Goal: Task Accomplishment & Management: Manage account settings

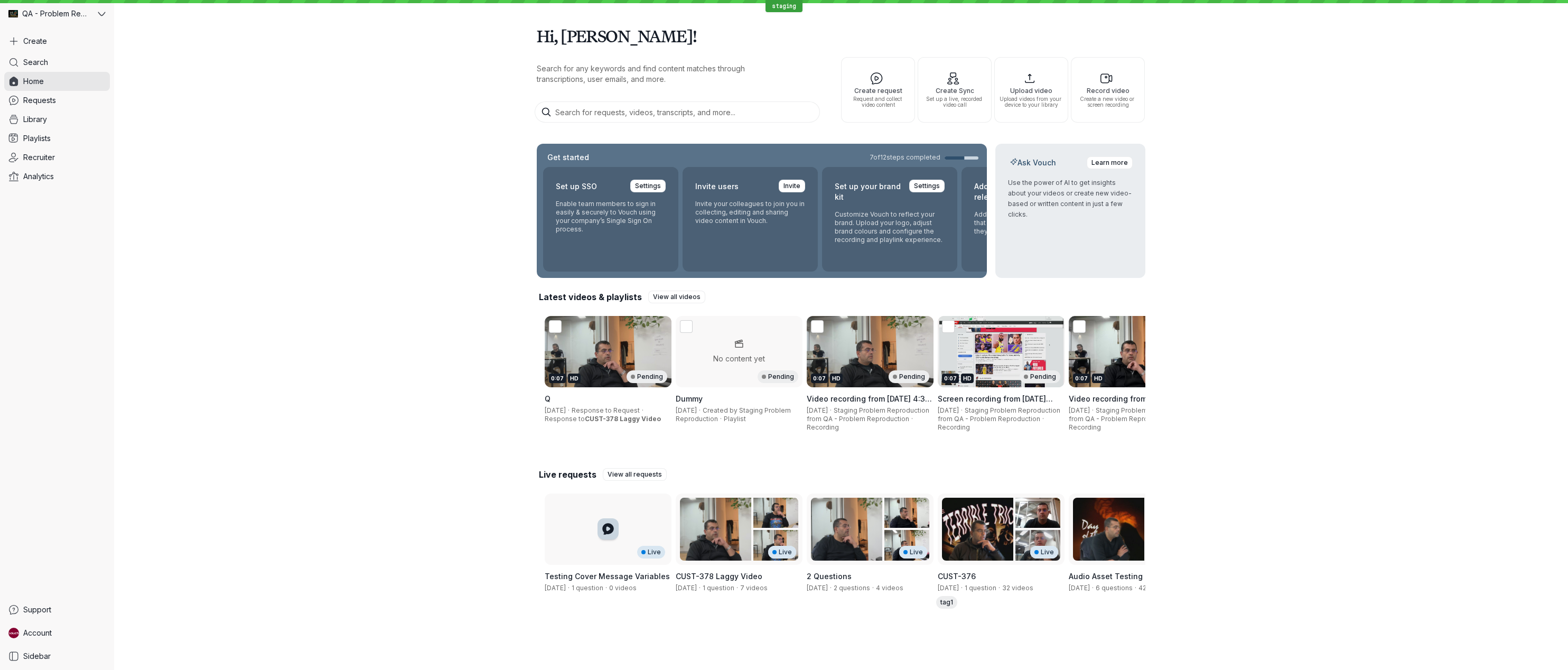
click at [500, 315] on div "Hi, [PERSON_NAME]! Search for any keywords and find content matches through tra…" at bounding box center [841, 323] width 1453 height 646
click at [62, 634] on link "Account" at bounding box center [57, 633] width 106 height 19
click at [185, 464] on span "Account settings" at bounding box center [175, 464] width 106 height 11
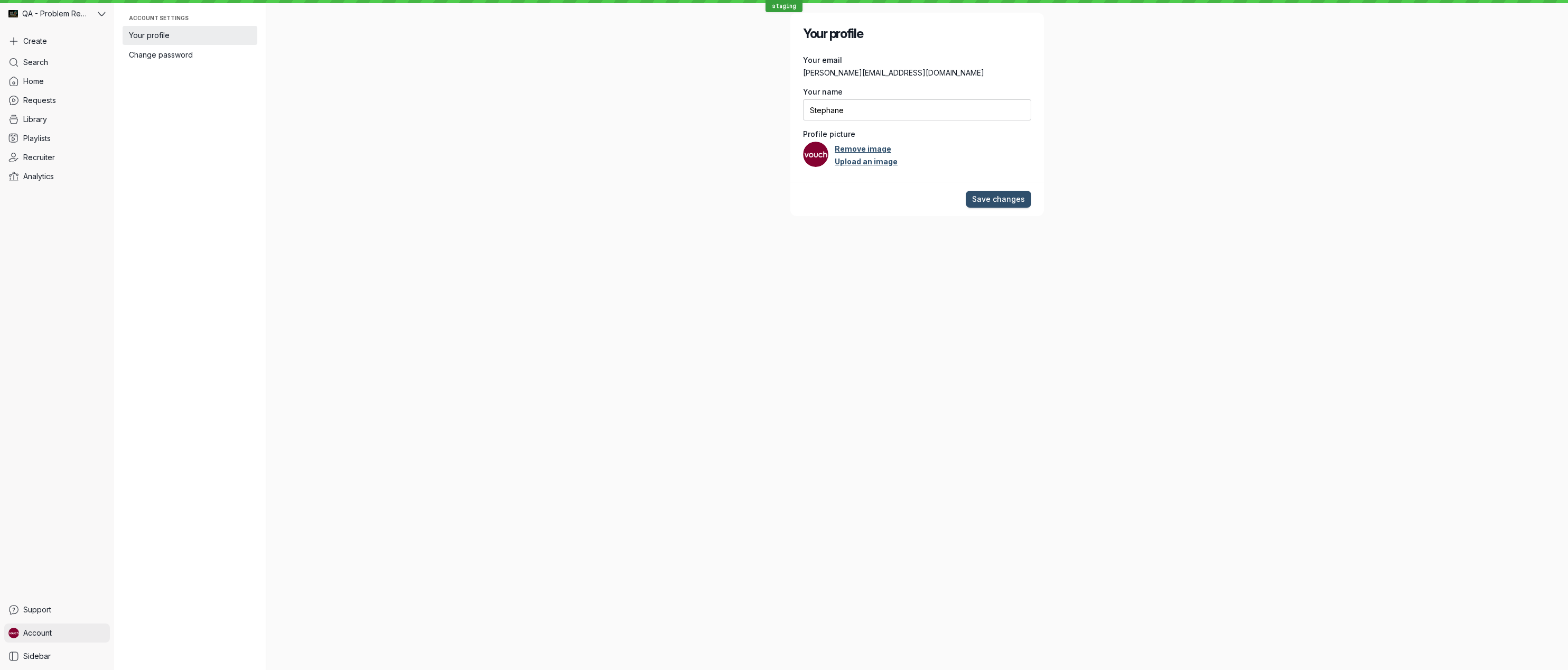
click at [55, 630] on link "Account" at bounding box center [57, 633] width 106 height 19
click at [173, 482] on span "Organization settings" at bounding box center [175, 483] width 106 height 11
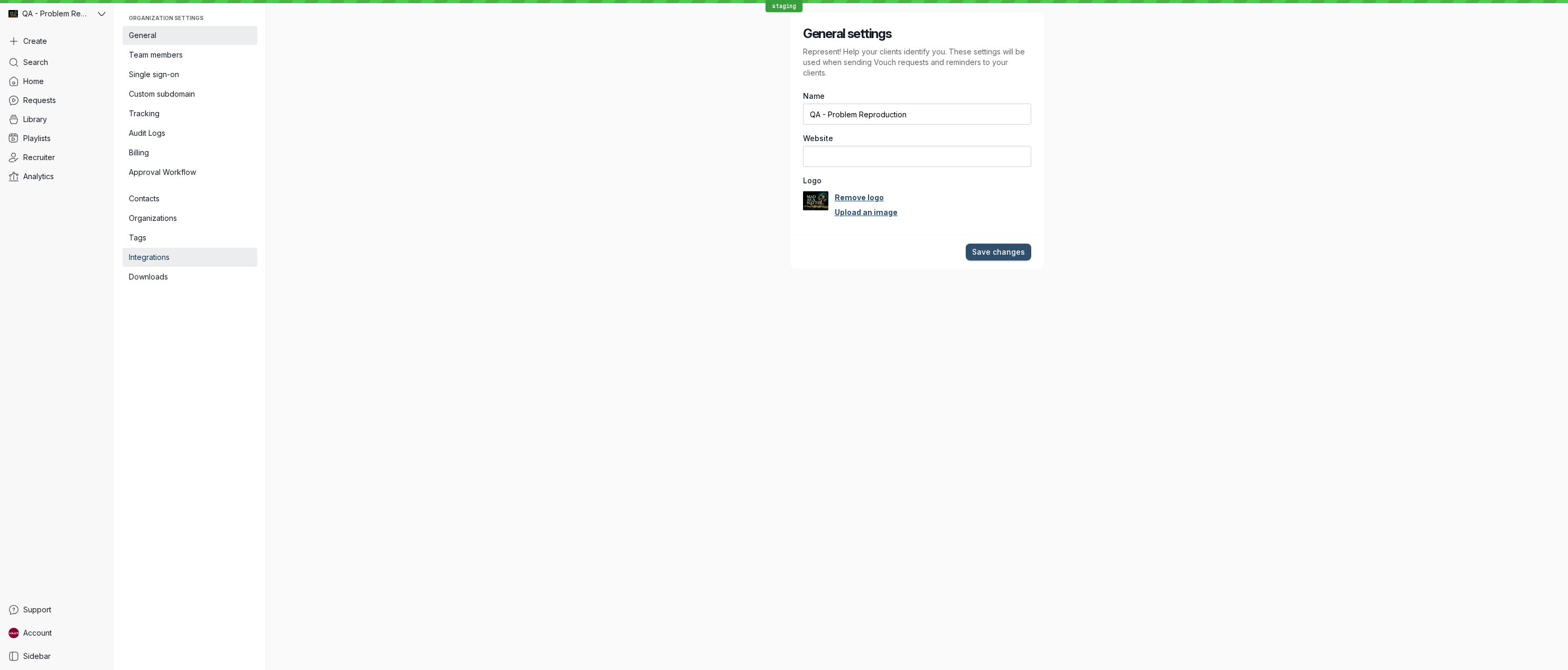
click at [172, 254] on span "Integrations" at bounding box center [190, 257] width 122 height 11
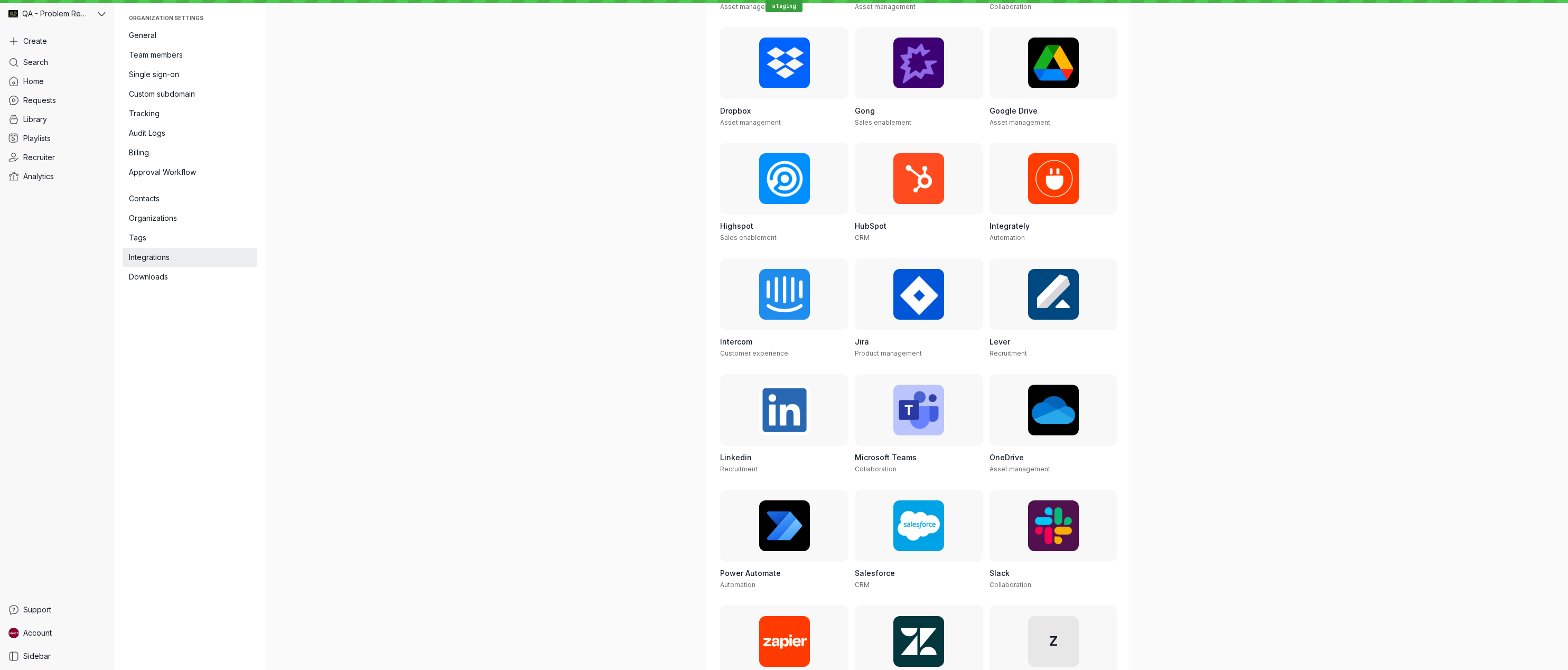
scroll to position [241, 0]
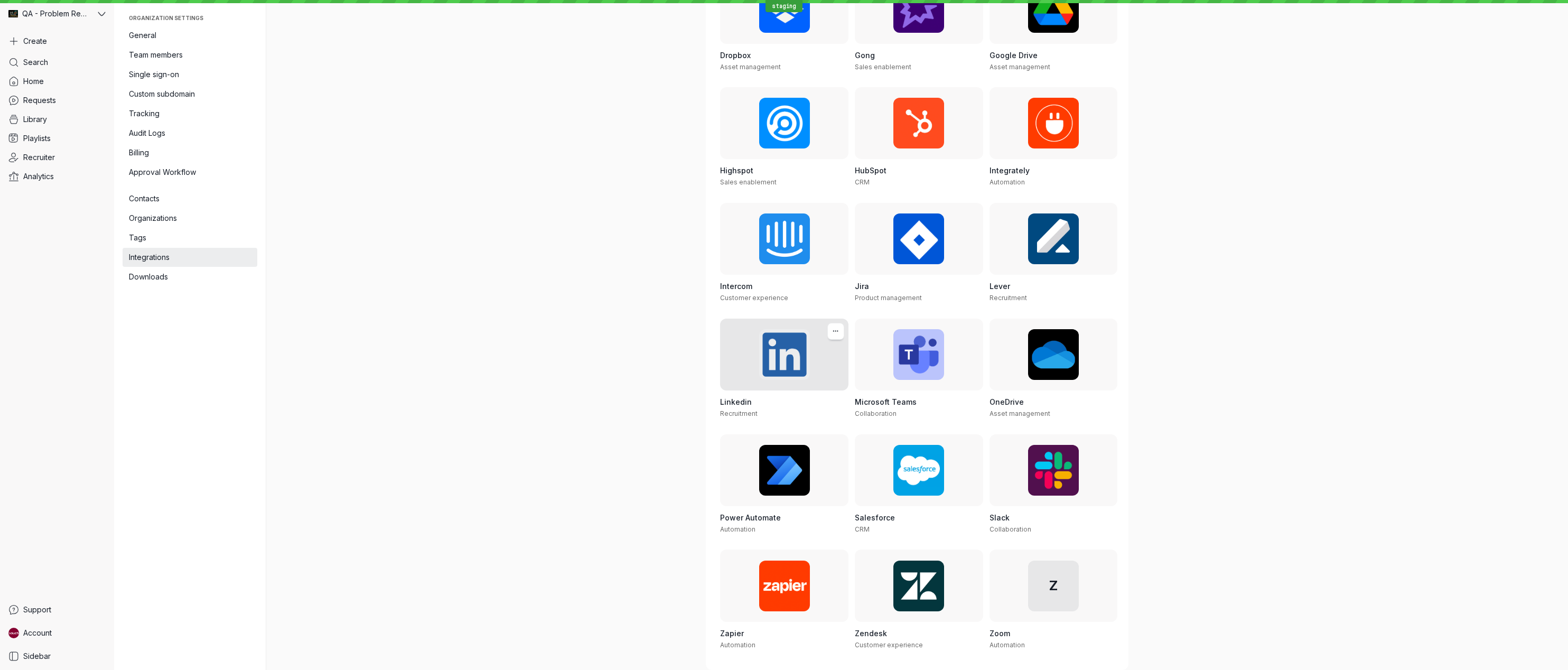
click at [802, 374] on div at bounding box center [784, 354] width 128 height 72
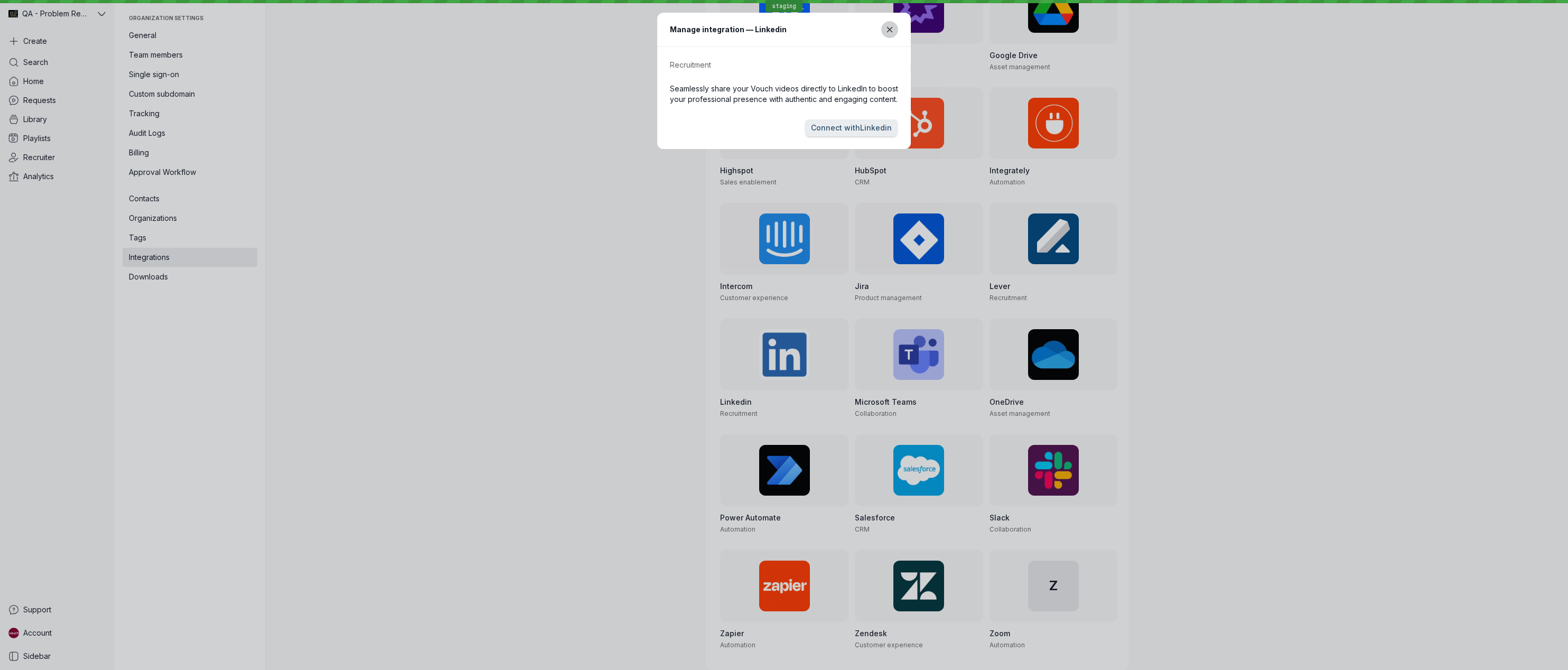
click at [887, 26] on icon "Close modal" at bounding box center [889, 30] width 9 height 9
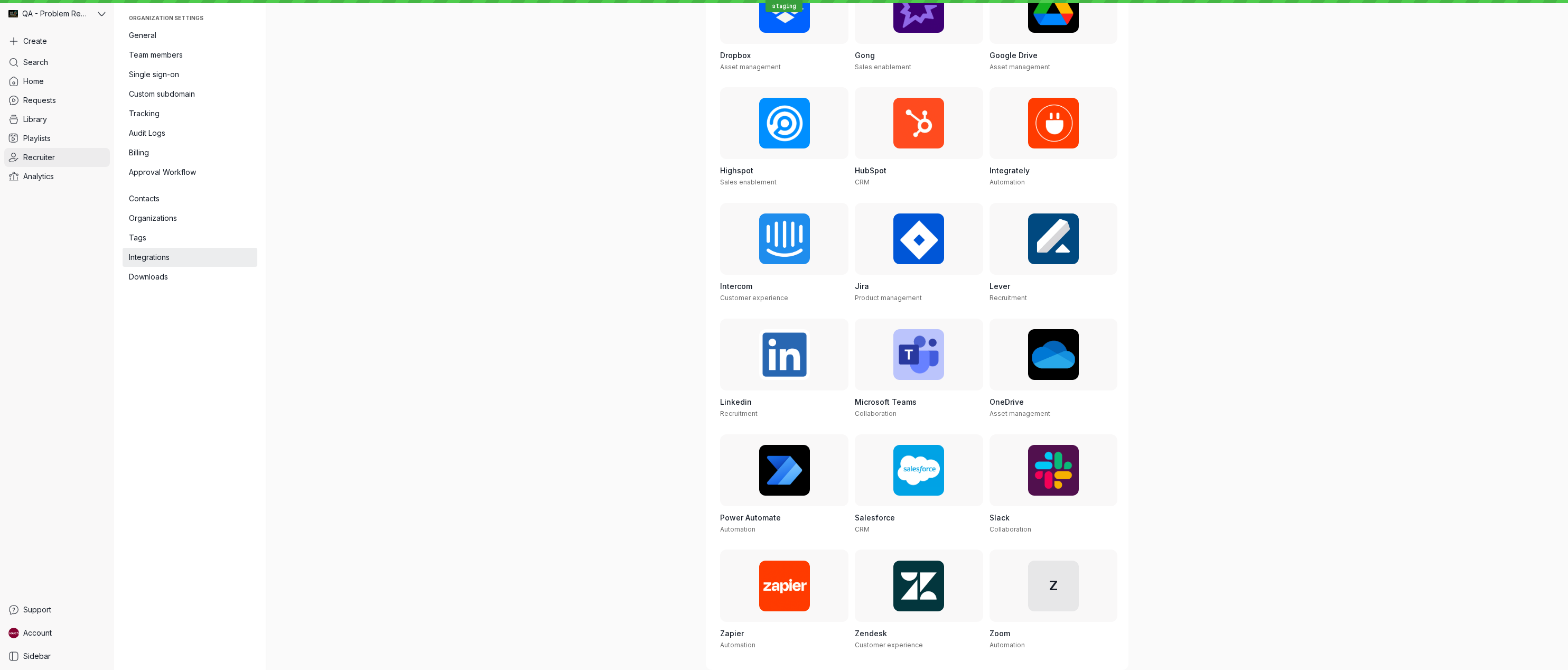
click at [20, 155] on link "Recruiter" at bounding box center [57, 157] width 106 height 19
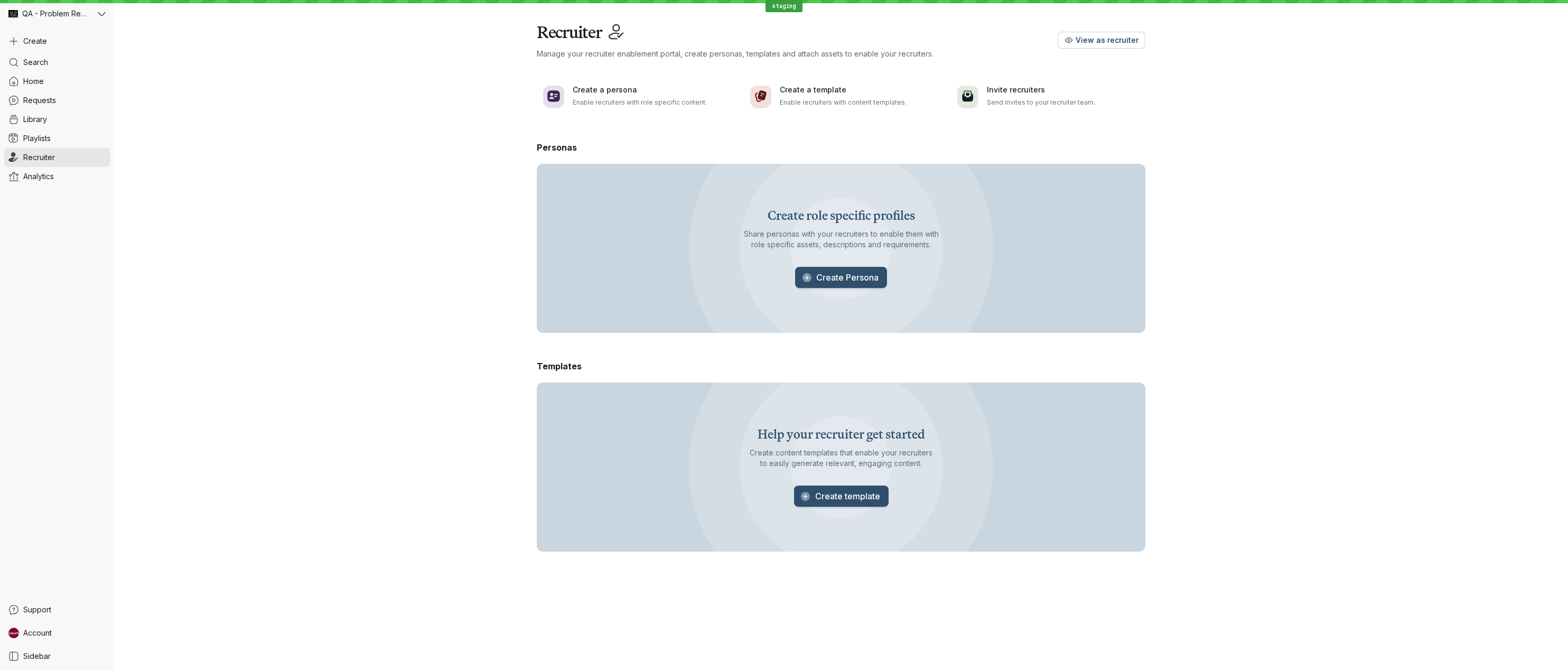
click at [1090, 40] on span "View as recruiter" at bounding box center [1107, 40] width 63 height 11
click at [56, 630] on link "Account" at bounding box center [57, 633] width 106 height 19
click at [180, 492] on link "Organization settings" at bounding box center [175, 482] width 118 height 19
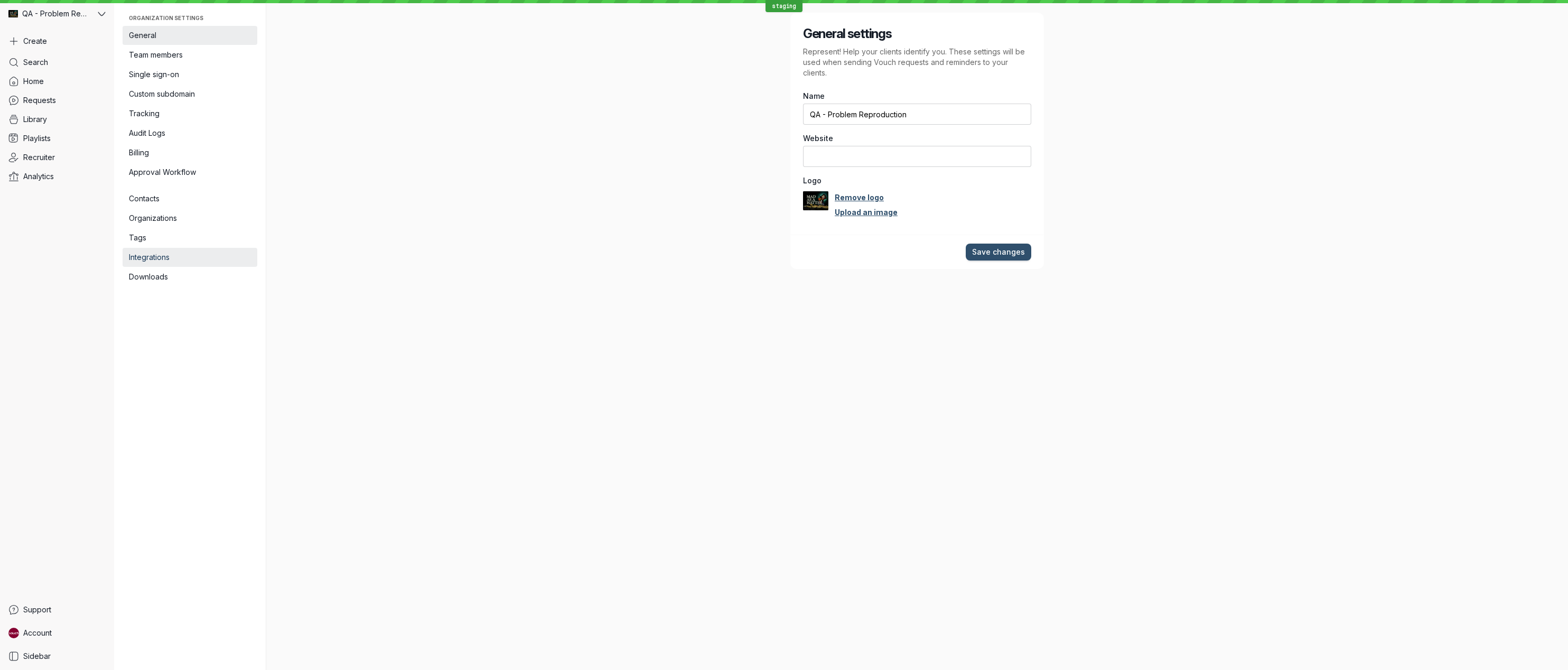
click at [173, 258] on span "Integrations" at bounding box center [190, 257] width 122 height 11
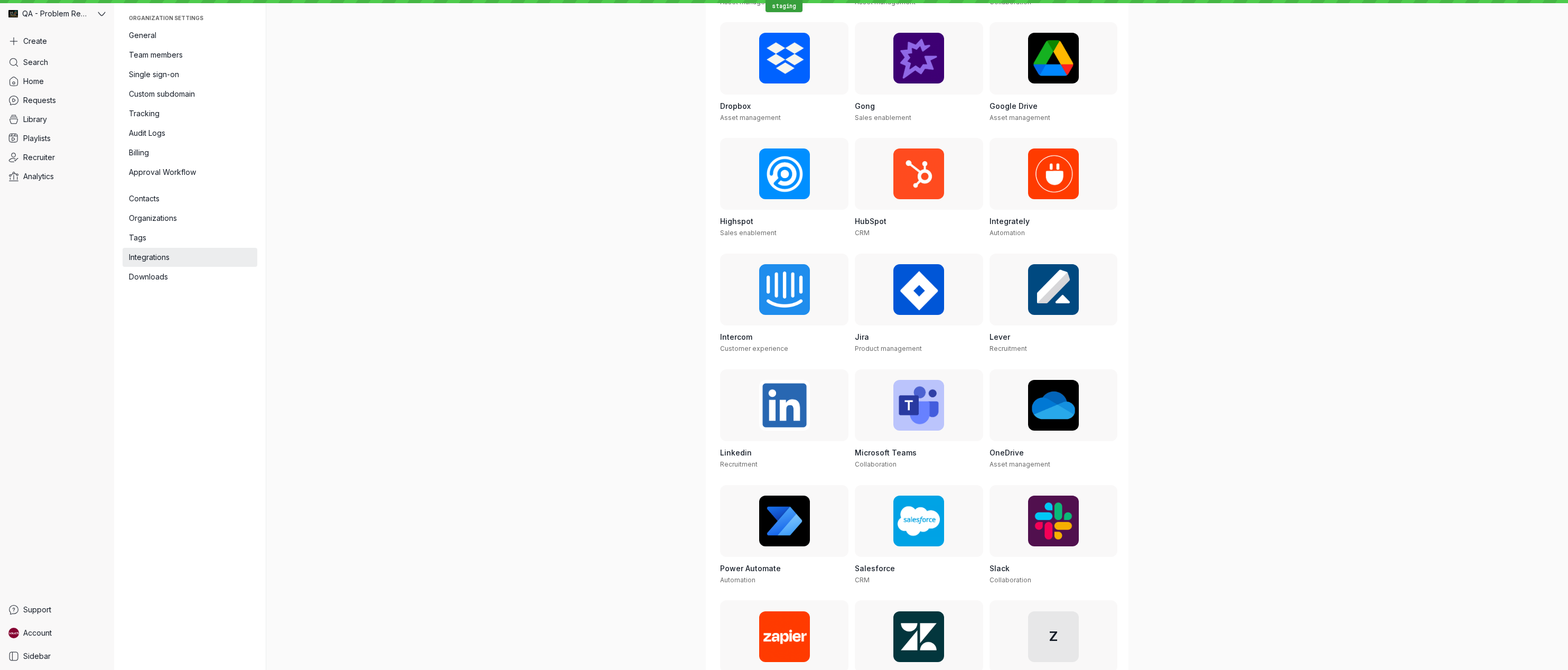
scroll to position [241, 0]
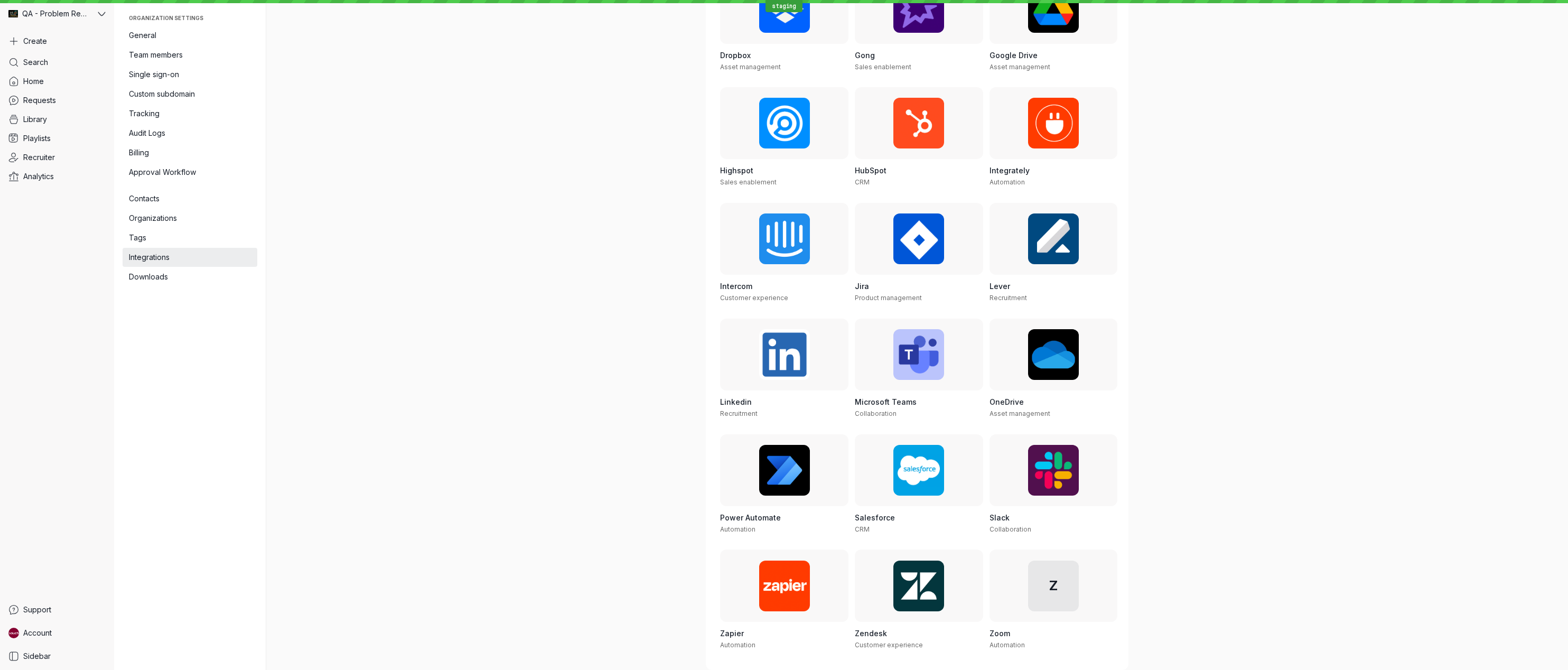
click at [364, 288] on div "Integrations All filters Type 21 results Sort by: Name ascending Adobe Express …" at bounding box center [917, 335] width 1301 height 670
